Goal: Transaction & Acquisition: Purchase product/service

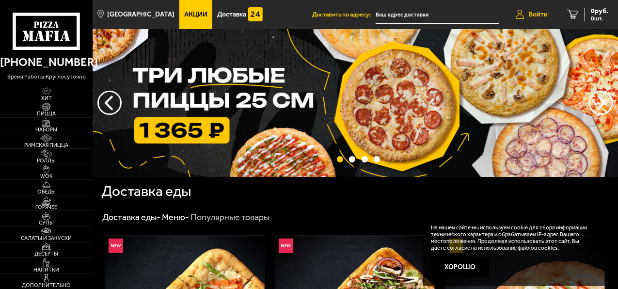
click at [539, 17] on span "Войти" at bounding box center [538, 14] width 19 height 7
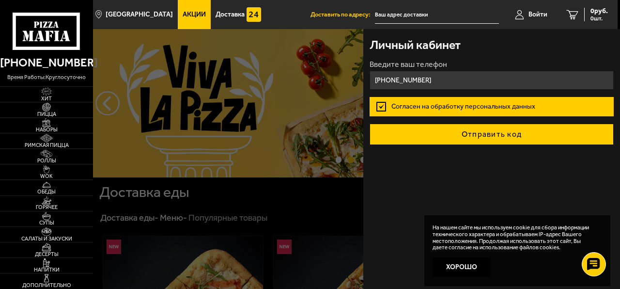
type input "+7 (999) 790-22-06"
click at [489, 127] on button "Отправить код" at bounding box center [492, 134] width 244 height 21
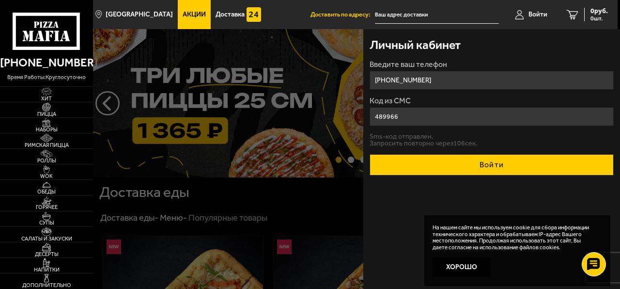
type input "489966"
click at [494, 165] on button "Войти" at bounding box center [492, 164] width 244 height 21
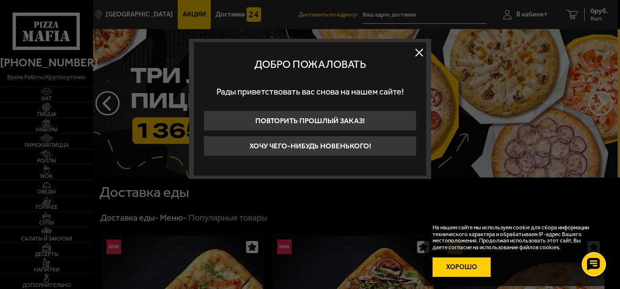
click at [470, 267] on button "Хорошо" at bounding box center [462, 266] width 58 height 19
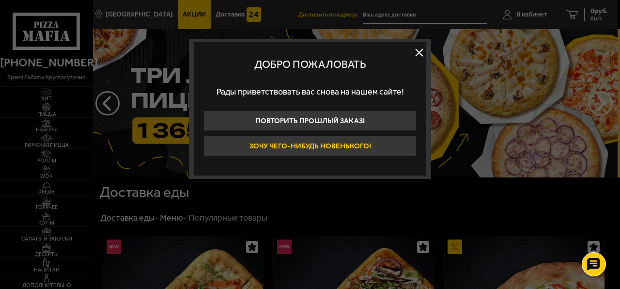
click at [386, 145] on button "Хочу чего-нибудь новенького!" at bounding box center [310, 146] width 213 height 20
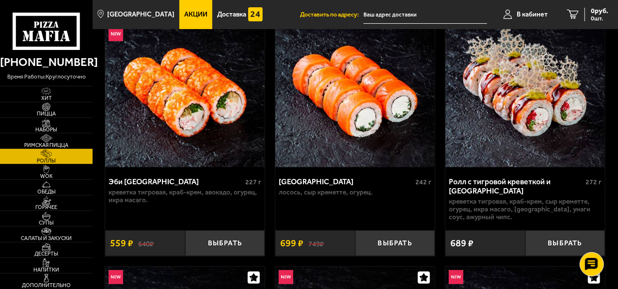
scroll to position [84, 0]
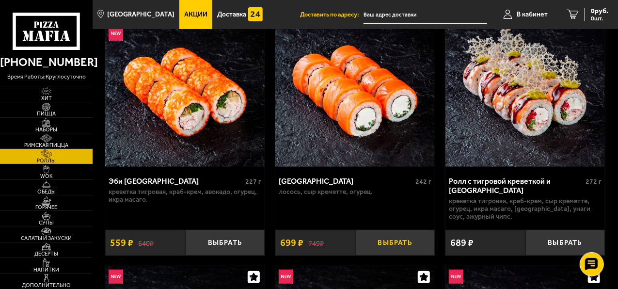
click at [405, 239] on button "Выбрать" at bounding box center [395, 243] width 80 height 26
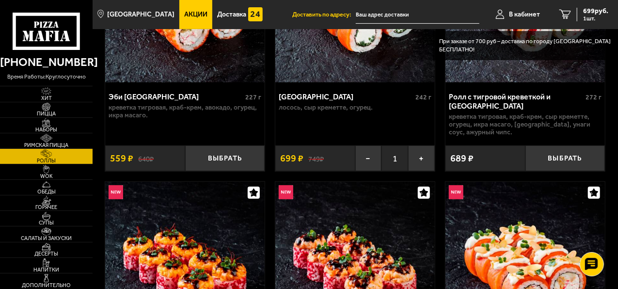
scroll to position [27, 0]
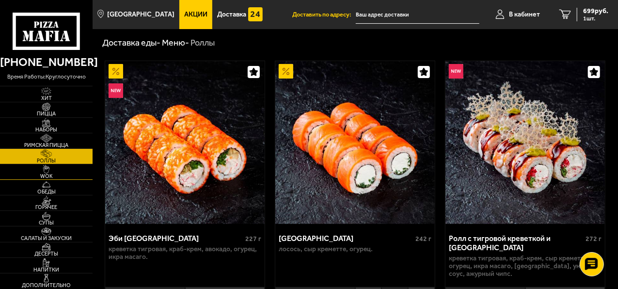
click at [77, 174] on span "WOK" at bounding box center [46, 175] width 93 height 5
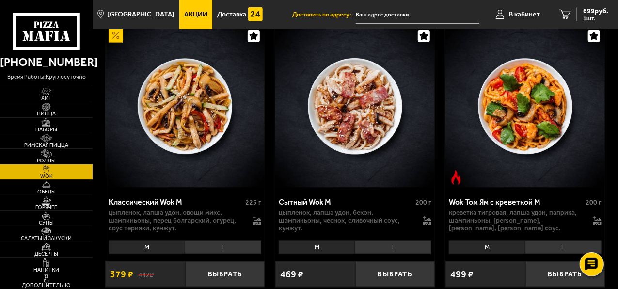
scroll to position [667, 0]
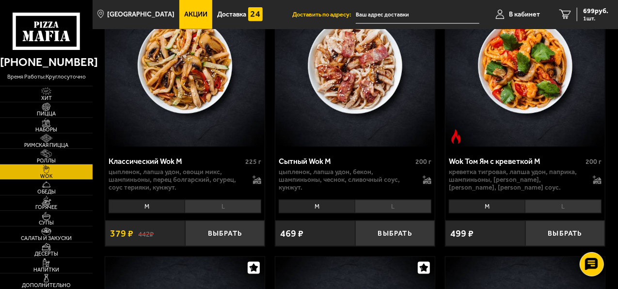
click at [160, 213] on li "M" at bounding box center [147, 207] width 76 height 14
click at [203, 213] on li "L" at bounding box center [223, 207] width 77 height 14
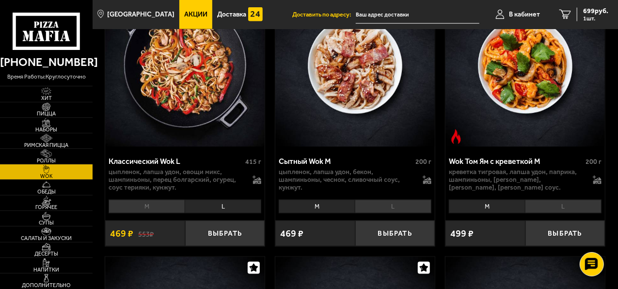
click at [174, 213] on li "M" at bounding box center [147, 207] width 76 height 14
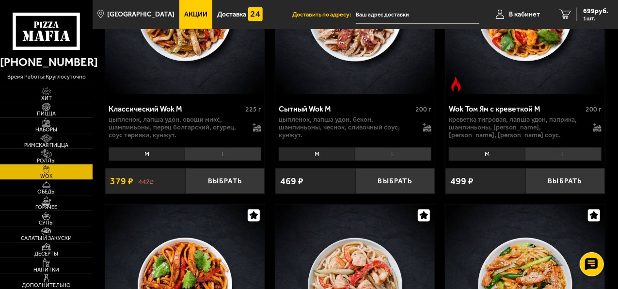
scroll to position [718, 0]
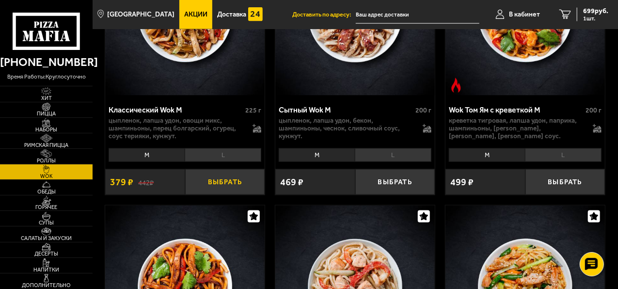
click at [235, 182] on button "Выбрать" at bounding box center [225, 182] width 80 height 26
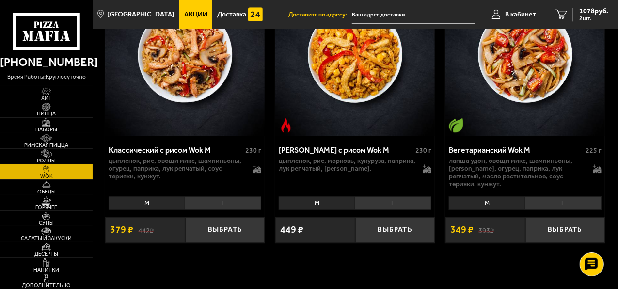
scroll to position [1226, 0]
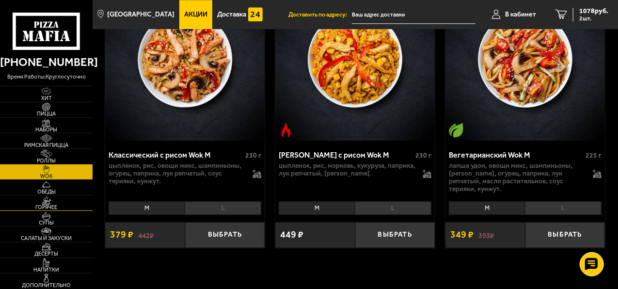
click at [53, 199] on img at bounding box center [46, 200] width 25 height 9
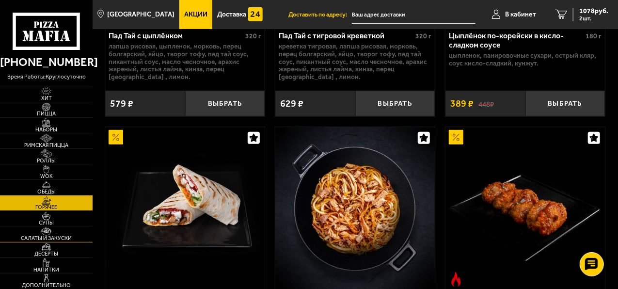
scroll to position [229, 0]
click at [55, 262] on img at bounding box center [46, 262] width 25 height 9
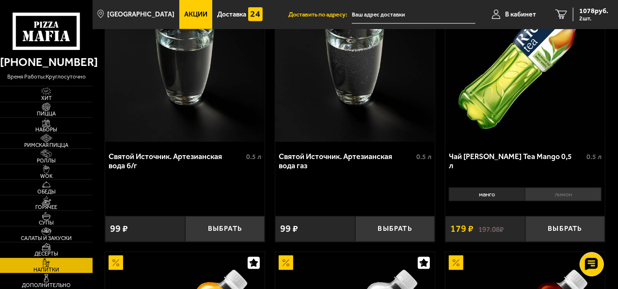
scroll to position [597, 0]
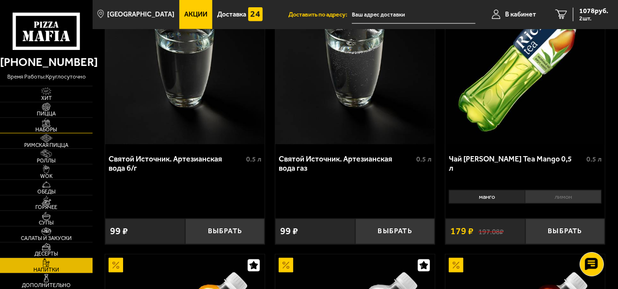
click at [56, 122] on img at bounding box center [46, 122] width 25 height 9
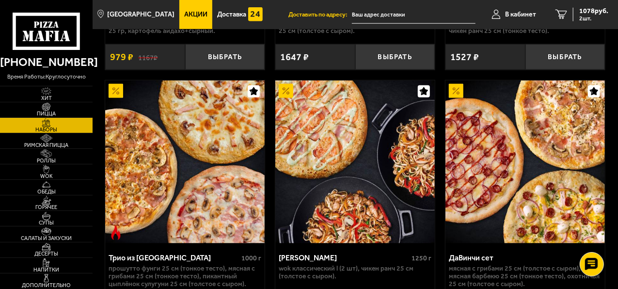
scroll to position [545, 0]
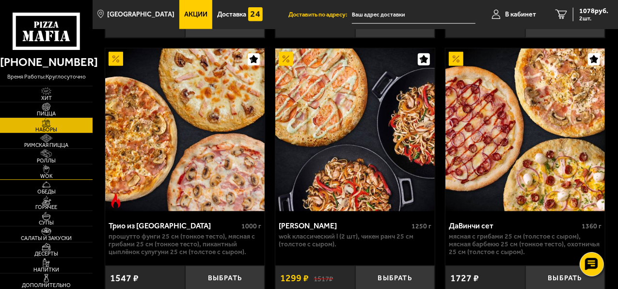
click at [55, 170] on img at bounding box center [46, 169] width 25 height 9
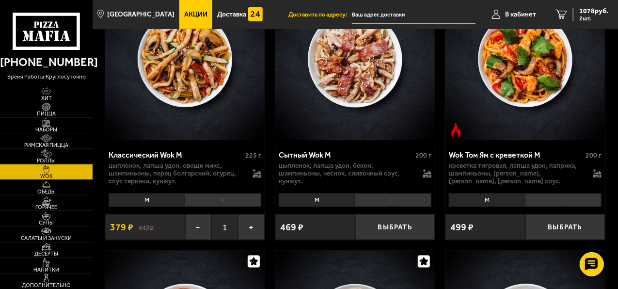
scroll to position [673, 0]
click at [385, 207] on li "L" at bounding box center [393, 201] width 77 height 14
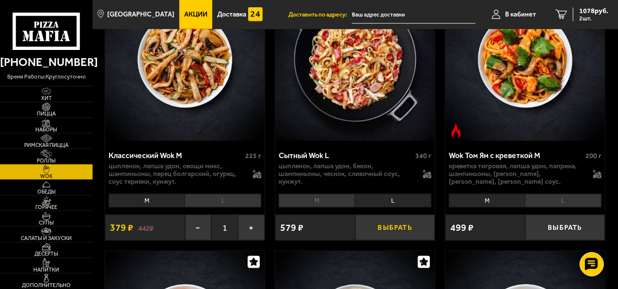
click at [392, 235] on button "Выбрать" at bounding box center [395, 228] width 80 height 26
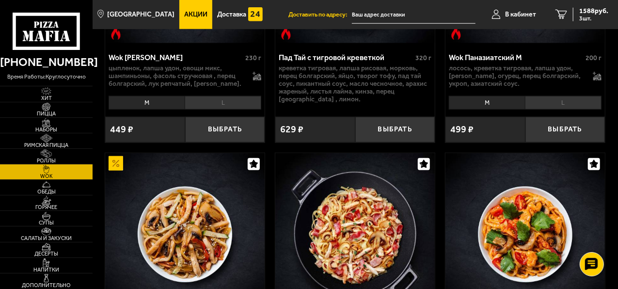
scroll to position [498, 0]
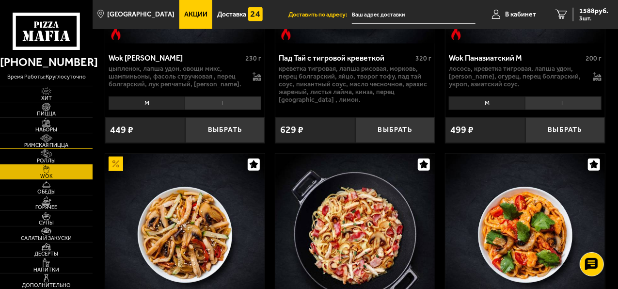
click at [56, 145] on span "Римская пицца" at bounding box center [46, 144] width 93 height 5
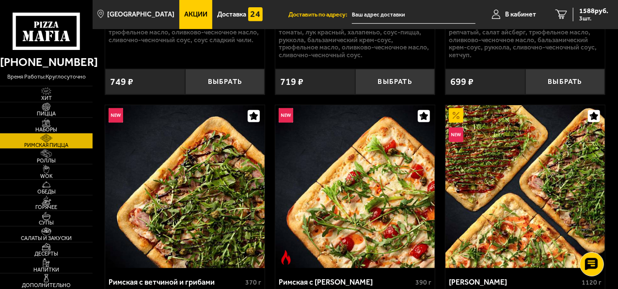
scroll to position [341, 0]
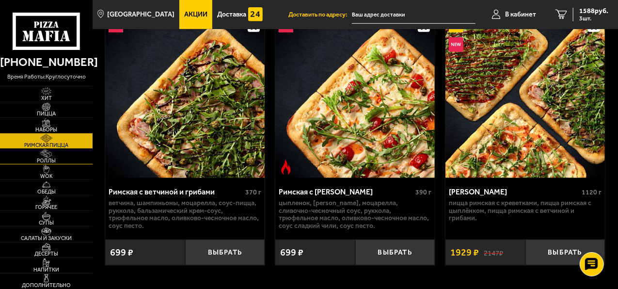
click at [36, 159] on span "Роллы" at bounding box center [46, 160] width 93 height 5
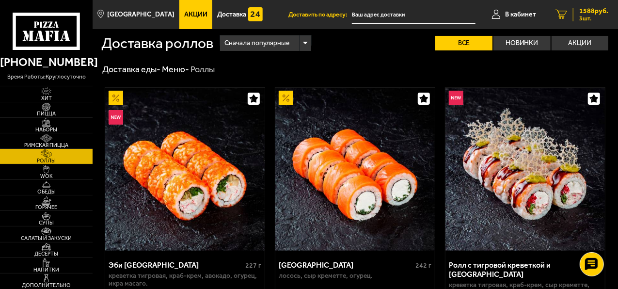
click at [591, 10] on span "1588 руб." at bounding box center [593, 11] width 29 height 7
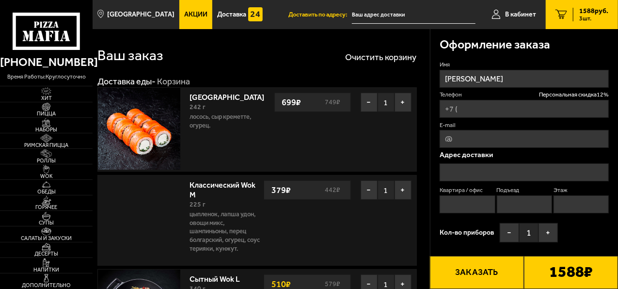
type input "+7 (999) 790-22-06"
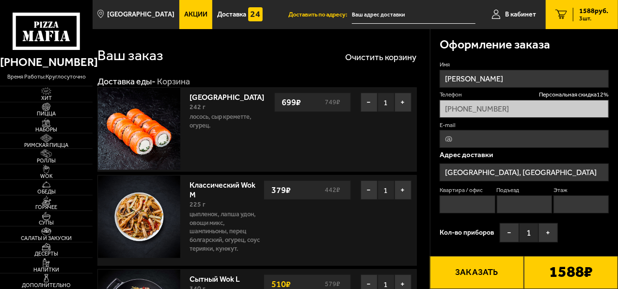
type input "[STREET_ADDRESS]"
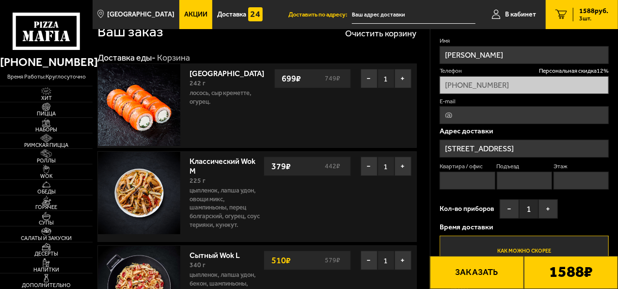
scroll to position [16, 0]
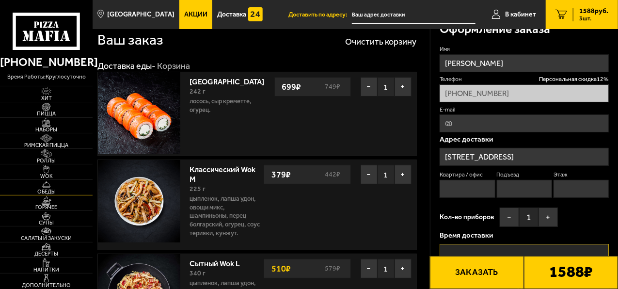
click at [53, 190] on span "Обеды" at bounding box center [46, 191] width 93 height 5
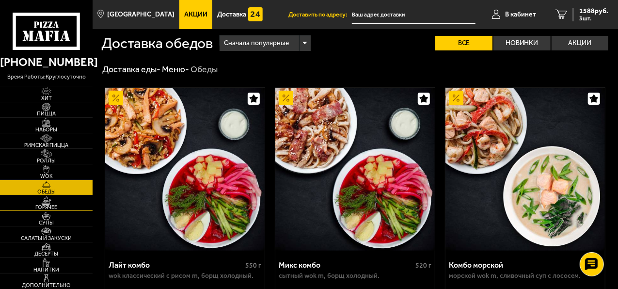
click at [54, 203] on img at bounding box center [46, 200] width 25 height 9
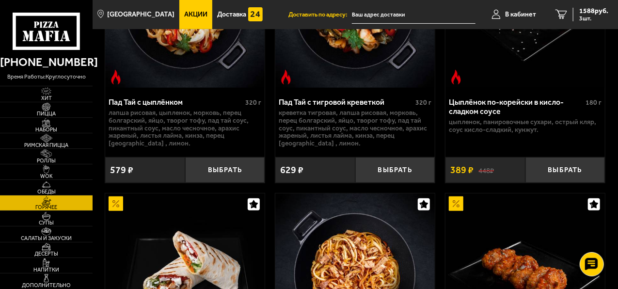
scroll to position [162, 0]
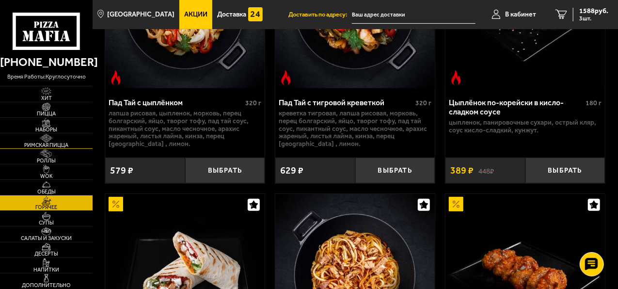
click at [59, 138] on img at bounding box center [46, 138] width 25 height 9
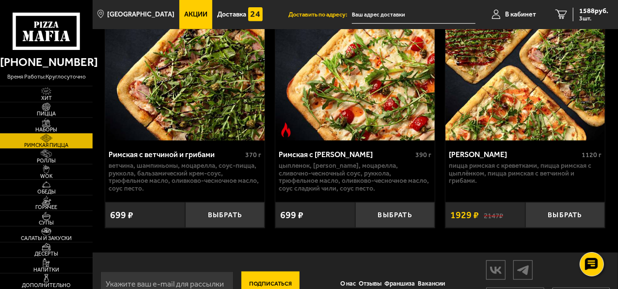
scroll to position [382, 0]
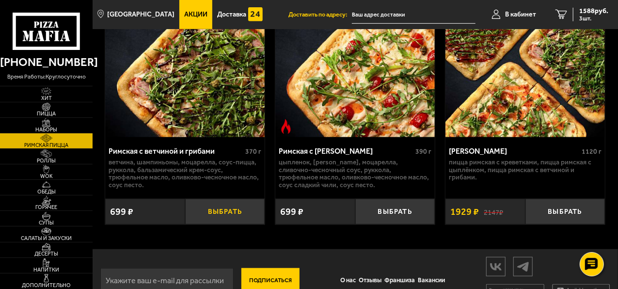
click at [232, 204] on button "Выбрать" at bounding box center [225, 212] width 80 height 26
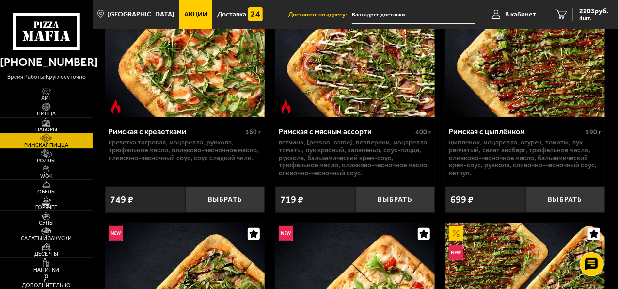
scroll to position [0, 0]
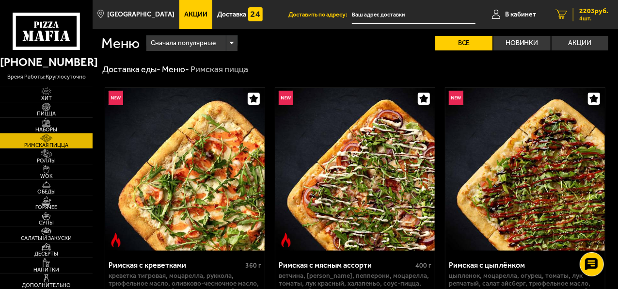
click at [586, 11] on span "2203 руб." at bounding box center [593, 11] width 29 height 7
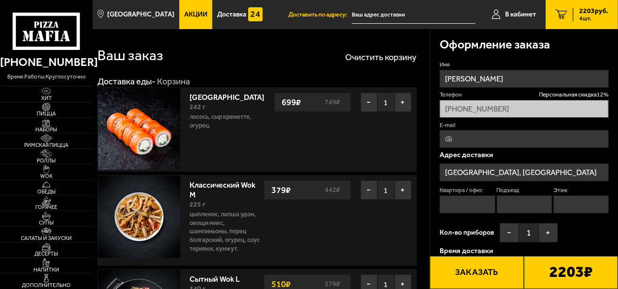
type input "[STREET_ADDRESS]"
click at [468, 129] on fieldset "E-mail" at bounding box center [523, 134] width 169 height 27
click at [468, 135] on input "E-mail" at bounding box center [523, 139] width 169 height 18
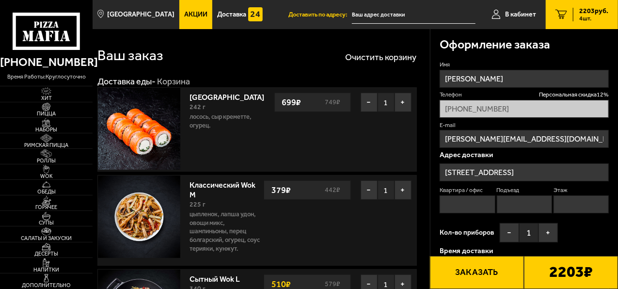
type input "andrey_surmin@mail.ru"
click at [513, 186] on label "Подъезд" at bounding box center [524, 190] width 55 height 8
click at [513, 195] on input "Подъезд" at bounding box center [524, 204] width 55 height 18
click at [516, 174] on input "[STREET_ADDRESS]" at bounding box center [523, 172] width 169 height 18
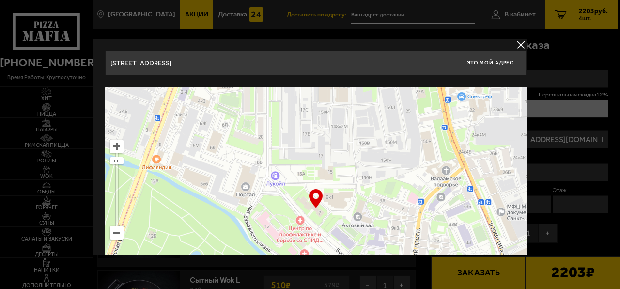
click at [277, 66] on input "[STREET_ADDRESS]" at bounding box center [279, 63] width 349 height 24
drag, startPoint x: 277, startPoint y: 66, endPoint x: 60, endPoint y: 61, distance: 217.1
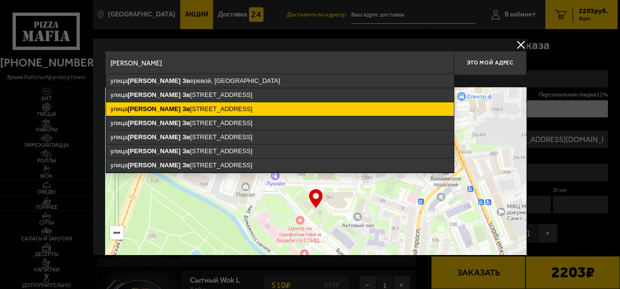
click at [159, 114] on ymaps "улица Лидии Зв еревой, 5к1, Санкт-Петербург" at bounding box center [280, 109] width 348 height 14
type input "Санкт-Петербург, улица Лидии Зверевой, 5к1"
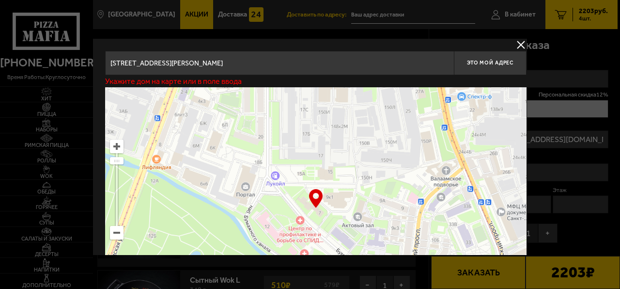
type input "улица Лидии Зверевой, 5к1"
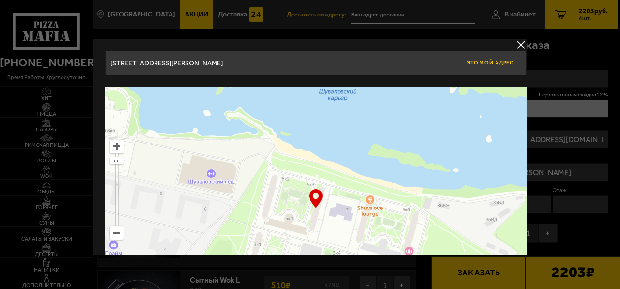
click at [483, 60] on span "Это мой адрес" at bounding box center [490, 63] width 47 height 6
type input "улица Лидии Зверевой, 5к1"
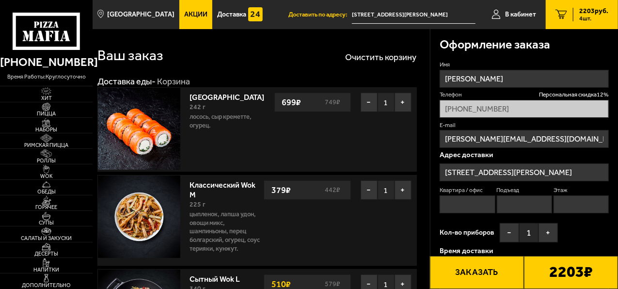
click at [479, 202] on input "Квартира / офис" at bounding box center [466, 204] width 55 height 18
type input "289"
type input "2"
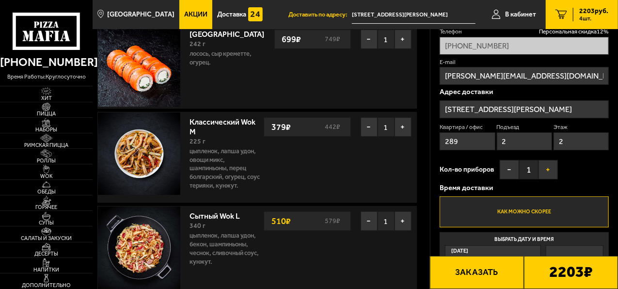
click at [548, 171] on button "+" at bounding box center [547, 169] width 19 height 19
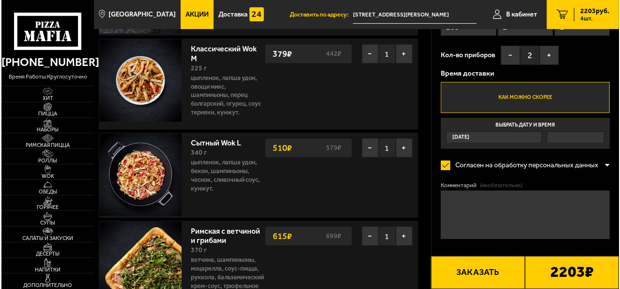
scroll to position [194, 0]
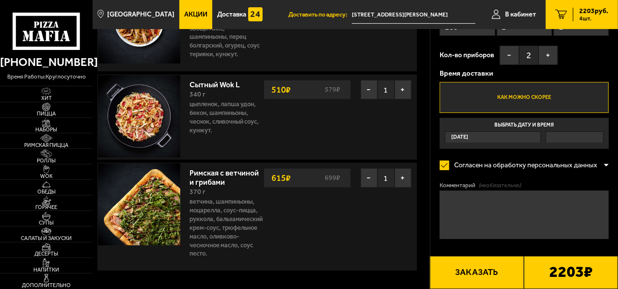
click at [499, 279] on button "Заказать" at bounding box center [477, 272] width 94 height 33
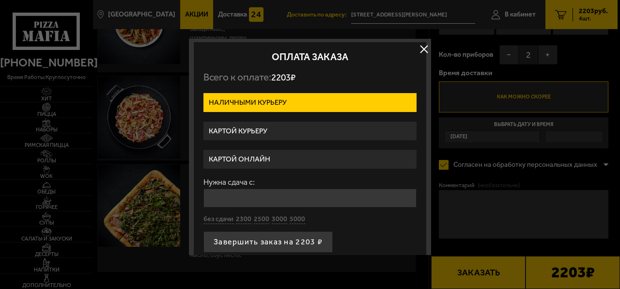
click at [320, 157] on label "Картой онлайн" at bounding box center [310, 159] width 213 height 19
click at [0, 0] on input "Картой онлайн" at bounding box center [0, 0] width 0 height 0
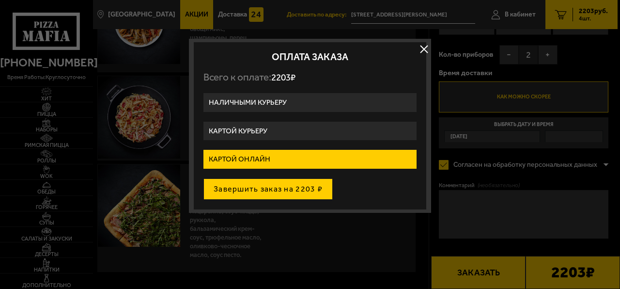
click at [299, 190] on button "Завершить заказ на 2203 ₽" at bounding box center [268, 188] width 129 height 21
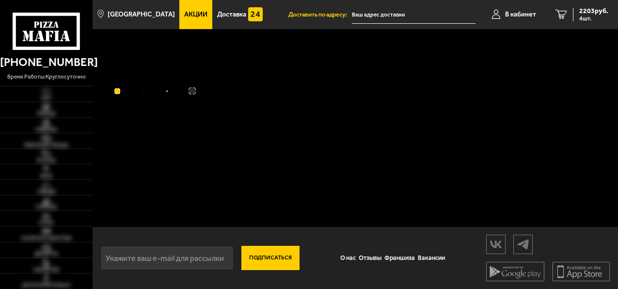
type input "[STREET_ADDRESS]"
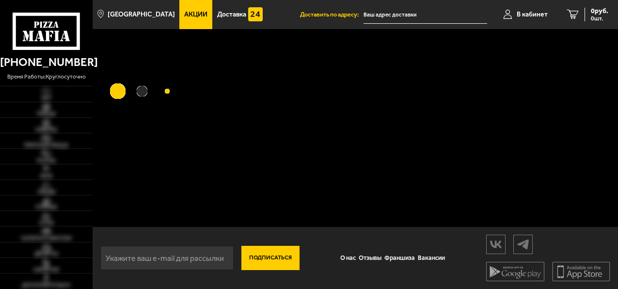
type input "[STREET_ADDRESS]"
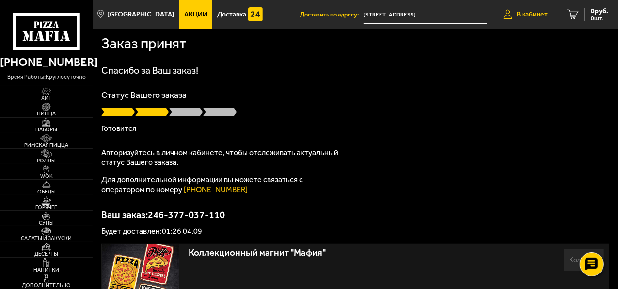
click at [536, 23] on link "В кабинет" at bounding box center [525, 14] width 64 height 29
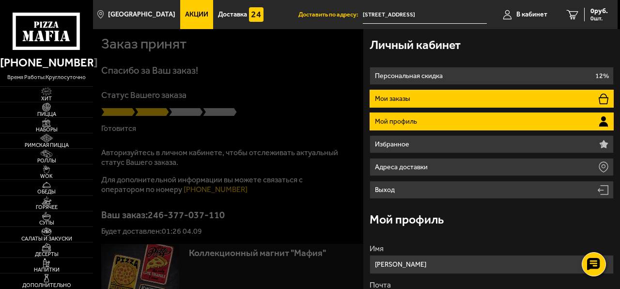
click at [458, 100] on li "Мои заказы" at bounding box center [492, 99] width 244 height 18
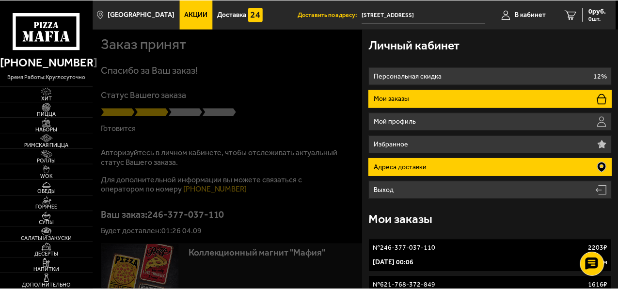
scroll to position [93, 0]
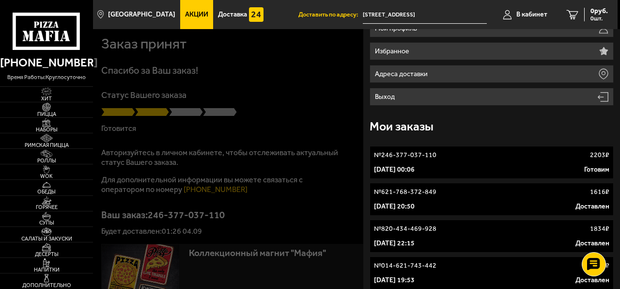
click at [490, 165] on div "4 сентября 2025 г. 00:06 Готовим" at bounding box center [491, 170] width 235 height 10
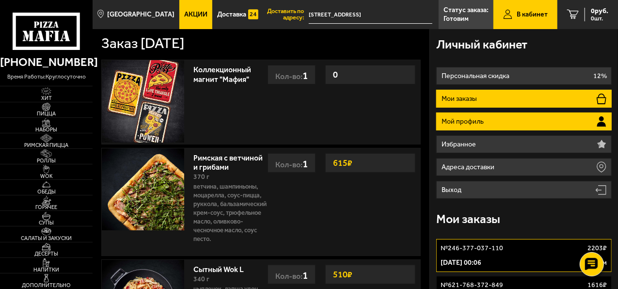
click at [484, 117] on li "Мой профиль" at bounding box center [523, 121] width 175 height 18
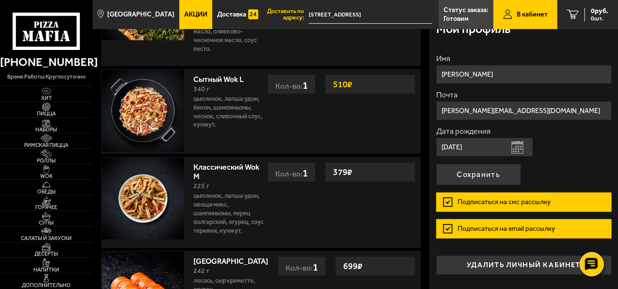
scroll to position [193, 0]
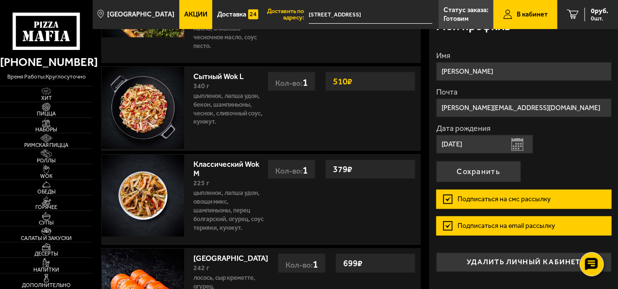
click at [488, 145] on input "28.04.1995" at bounding box center [484, 144] width 97 height 19
click at [447, 145] on input "28.04.1995" at bounding box center [484, 144] width 97 height 19
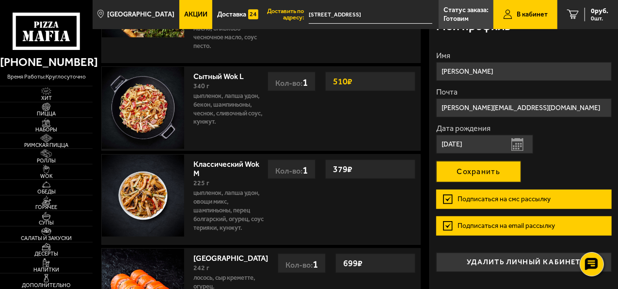
type input "[DATE]"
click at [507, 161] on button "Сохранить" at bounding box center [478, 171] width 85 height 21
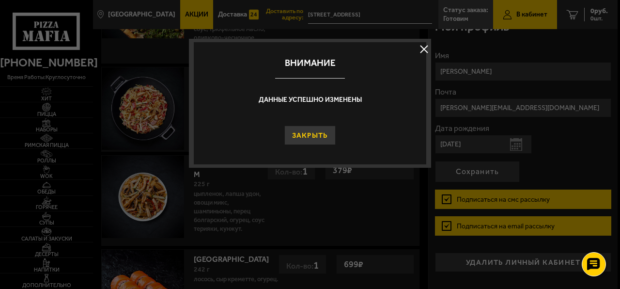
click at [321, 129] on button "Закрыть" at bounding box center [310, 134] width 52 height 19
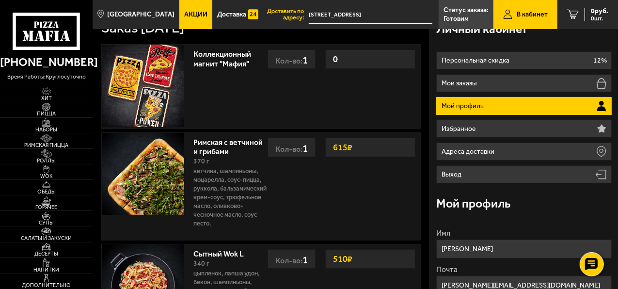
scroll to position [0, 0]
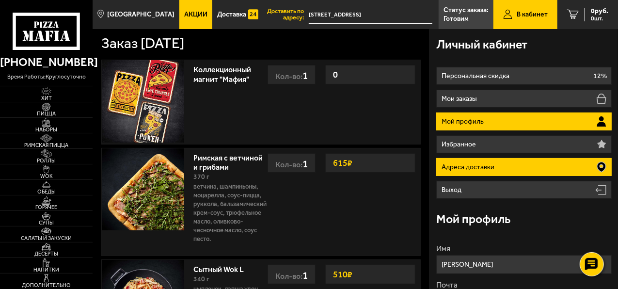
click at [521, 163] on li "Адреса доставки" at bounding box center [523, 167] width 175 height 18
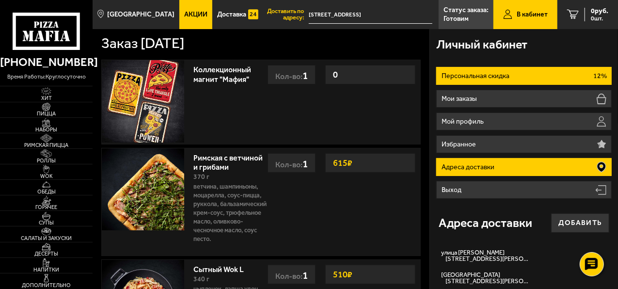
click at [450, 79] on p "Персональная скидка" at bounding box center [476, 76] width 70 height 7
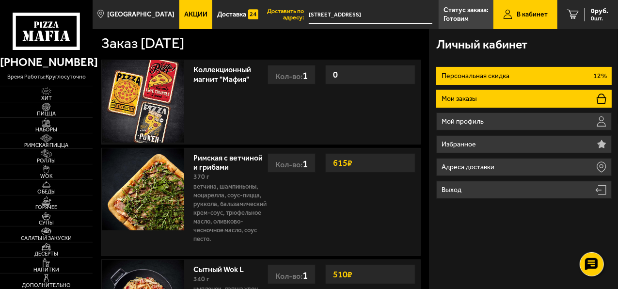
click at [510, 99] on li "Мои заказы" at bounding box center [523, 99] width 175 height 18
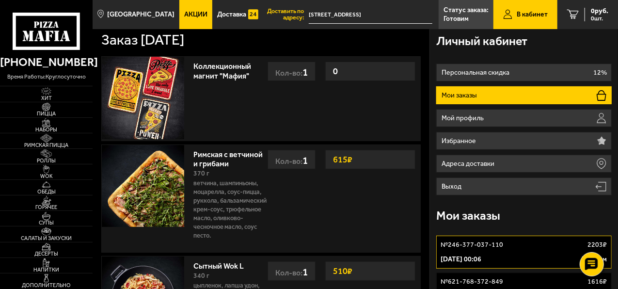
scroll to position [2, 0]
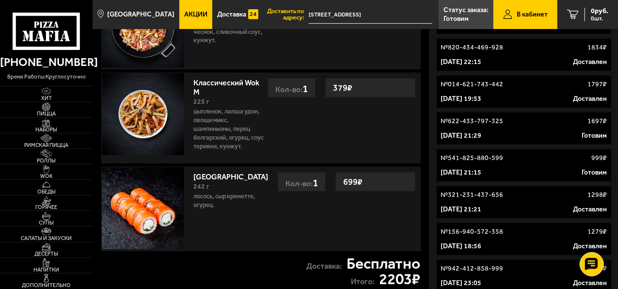
scroll to position [274, 0]
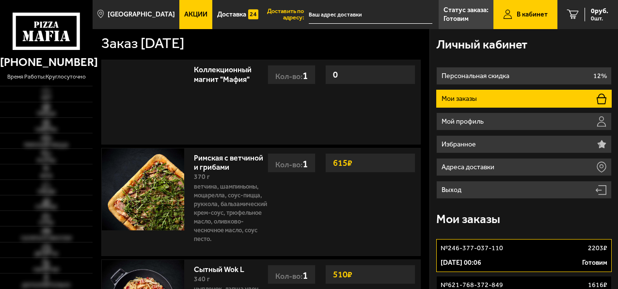
type input "[STREET_ADDRESS]"
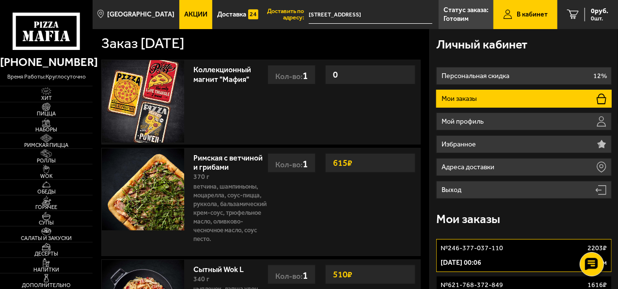
click at [456, 100] on p "Мои заказы" at bounding box center [460, 98] width 38 height 7
click at [355, 11] on input "[STREET_ADDRESS]" at bounding box center [371, 15] width 124 height 18
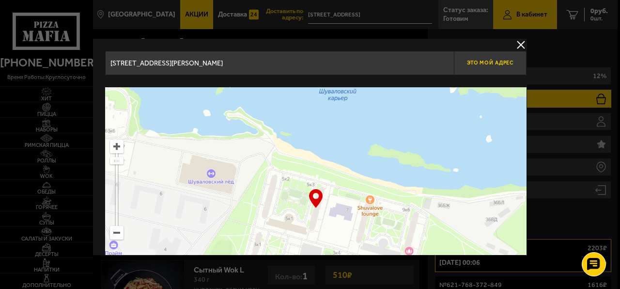
click at [488, 66] on span "Это мой адрес" at bounding box center [490, 63] width 47 height 6
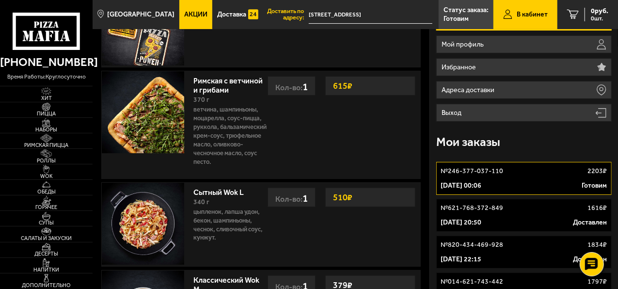
scroll to position [78, 0]
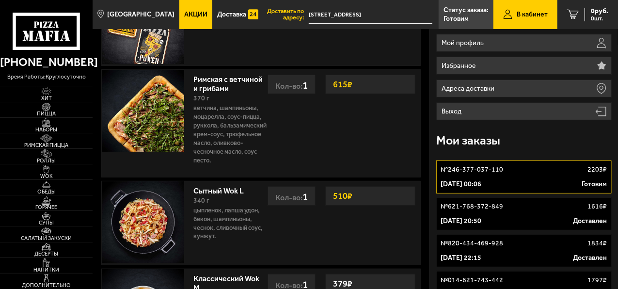
scroll to position [78, 0]
click at [474, 181] on p "[DATE] 00:06" at bounding box center [460, 184] width 41 height 10
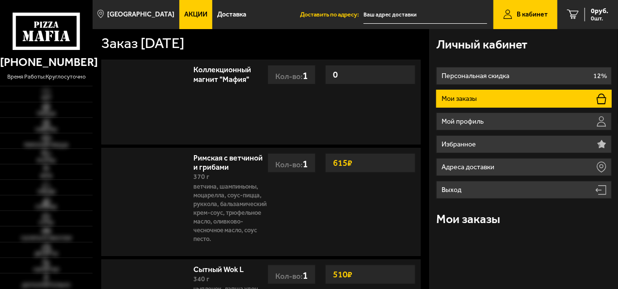
type input "[STREET_ADDRESS]"
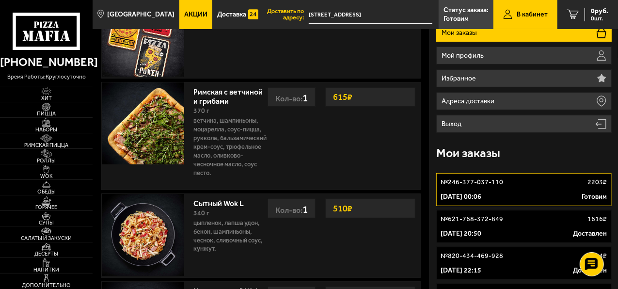
scroll to position [75, 0]
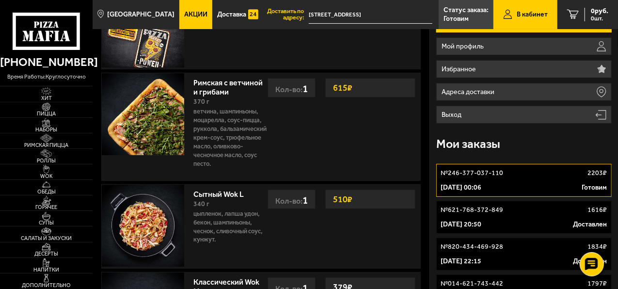
click at [442, 176] on p "№ 246-377-037-110" at bounding box center [471, 173] width 63 height 10
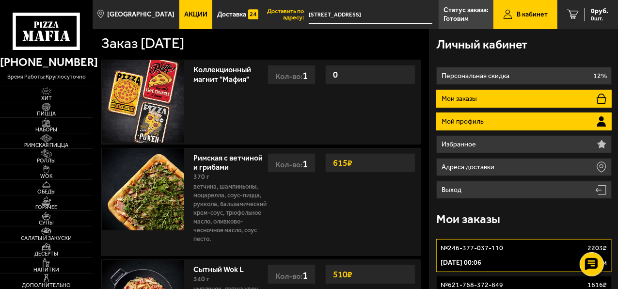
click at [492, 114] on li "Мой профиль" at bounding box center [523, 121] width 175 height 18
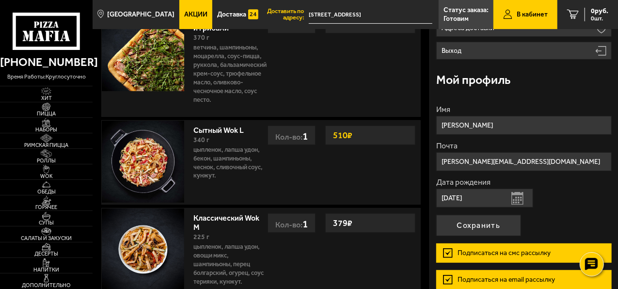
scroll to position [140, 0]
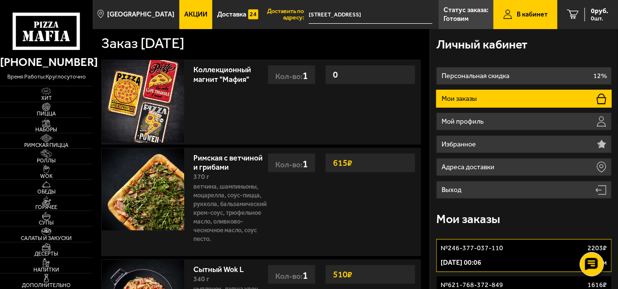
click at [38, 29] on icon at bounding box center [47, 32] width 68 height 38
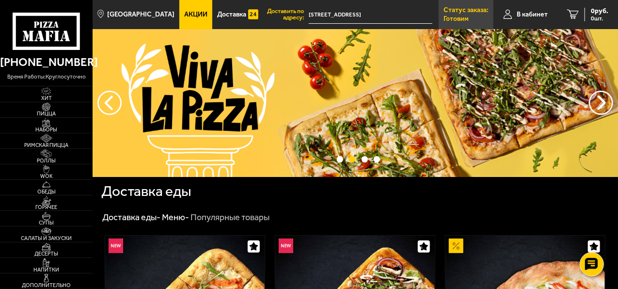
click at [455, 13] on p "Статус заказа:" at bounding box center [465, 10] width 45 height 7
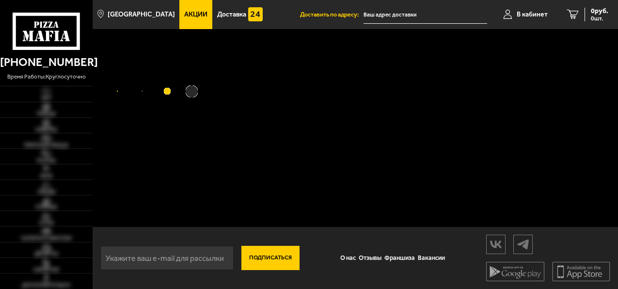
type input "[STREET_ADDRESS]"
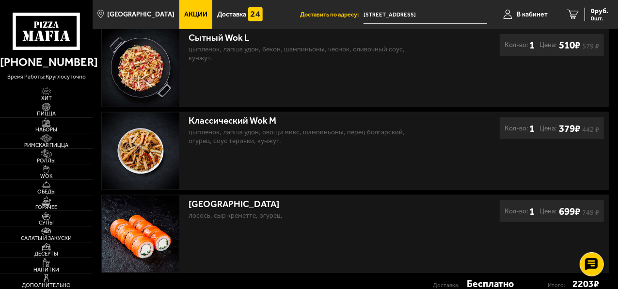
scroll to position [381, 0]
